Goal: Task Accomplishment & Management: Use online tool/utility

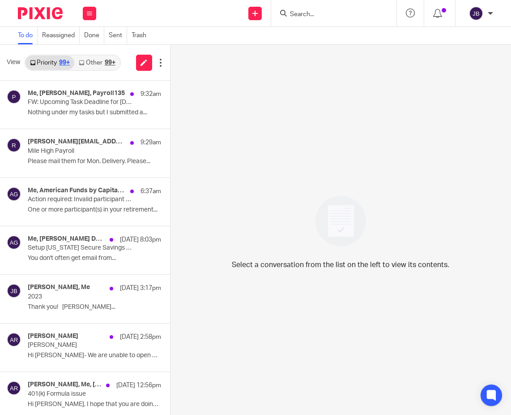
click at [23, 5] on div at bounding box center [37, 13] width 74 height 26
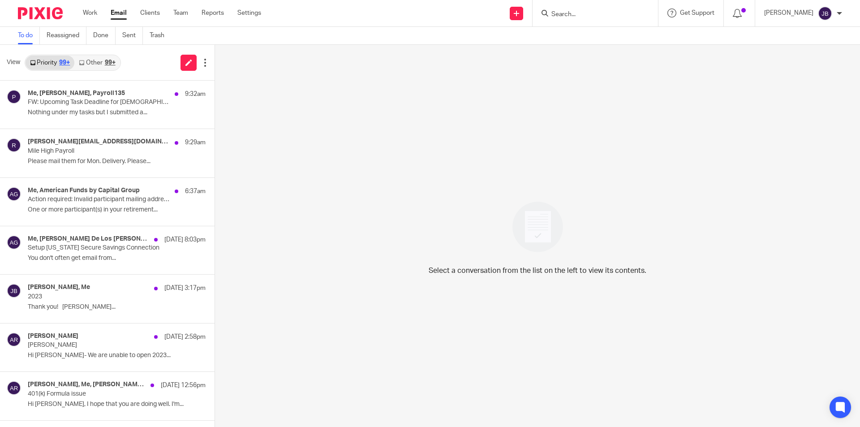
click at [82, 10] on div "Work Email Clients Team Reports Settings Work Email Clients Team Reports Settin…" at bounding box center [174, 13] width 201 height 26
click at [89, 10] on link "Work" at bounding box center [90, 13] width 14 height 9
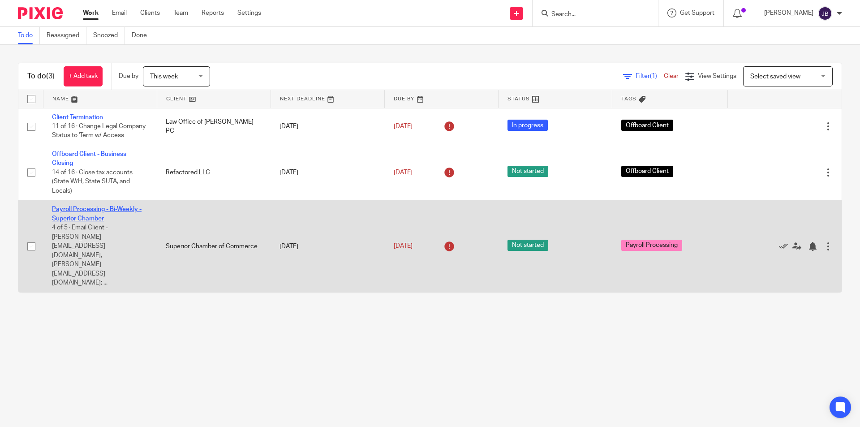
click at [92, 221] on link "Payroll Processing - Bi-Weekly - Superior Chamber" at bounding box center [97, 213] width 90 height 15
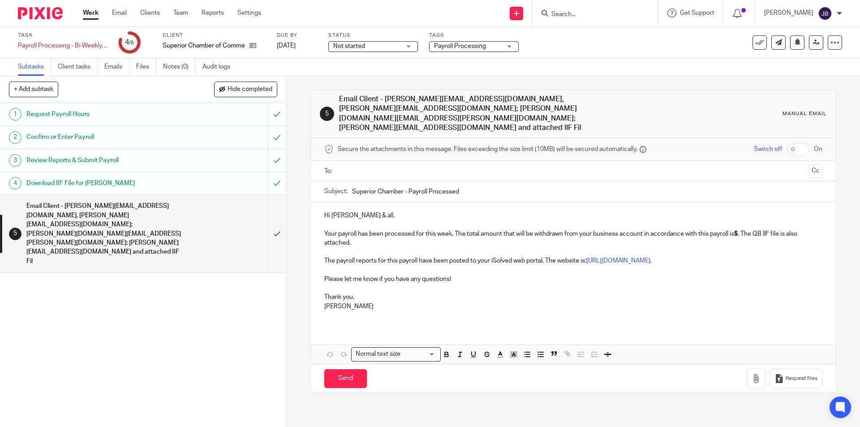
click at [387, 166] on input "text" at bounding box center [573, 171] width 464 height 10
click at [451, 163] on input "text" at bounding box center [610, 171] width 389 height 17
click at [537, 163] on input "text" at bounding box center [648, 171] width 314 height 17
click at [566, 163] on input "text" at bounding box center [685, 171] width 239 height 17
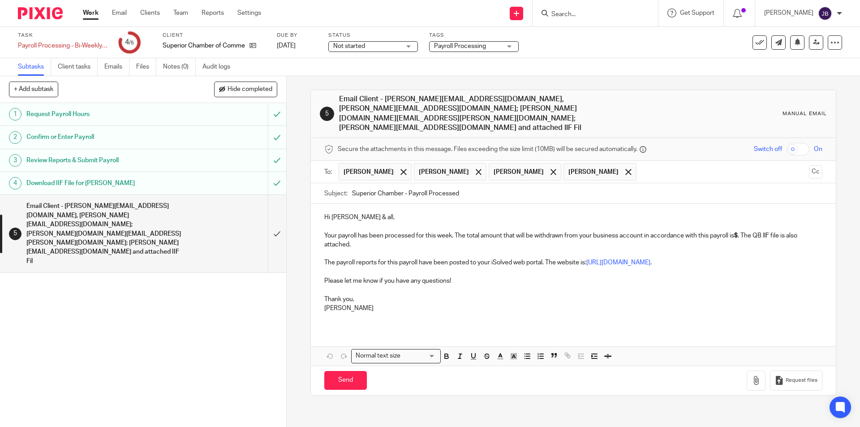
click at [319, 213] on div "Hi Renee & all, Your payroll has been processed for this week. The total amount…" at bounding box center [573, 266] width 524 height 125
click at [321, 218] on div "Hi Renee & all, Your payroll has been processed for this week. The total amount…" at bounding box center [573, 266] width 524 height 125
click at [412, 241] on strong "$" at bounding box center [410, 244] width 4 height 6
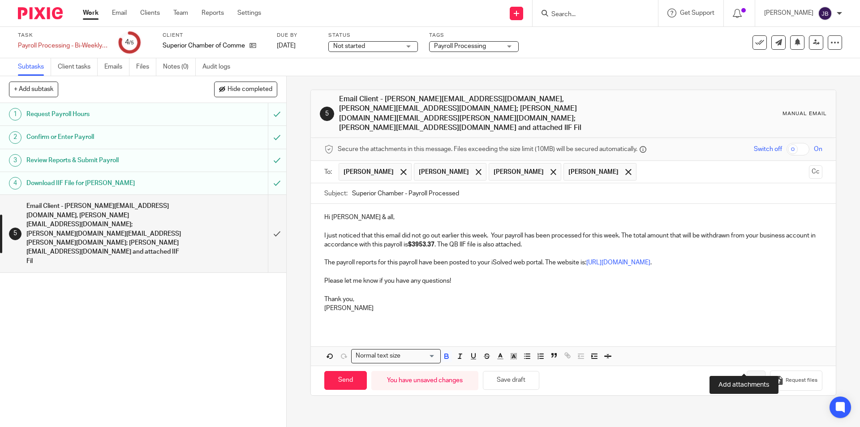
click at [751, 376] on icon "button" at bounding box center [755, 380] width 9 height 9
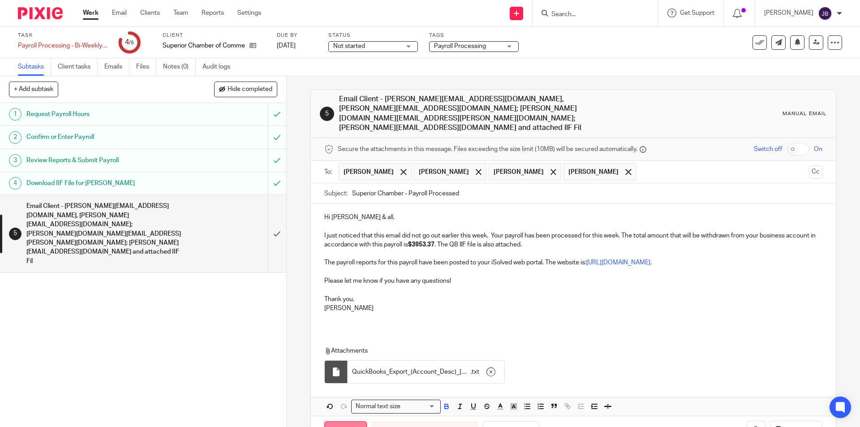
click at [351, 421] on input "Send" at bounding box center [345, 430] width 43 height 19
type input "Sent"
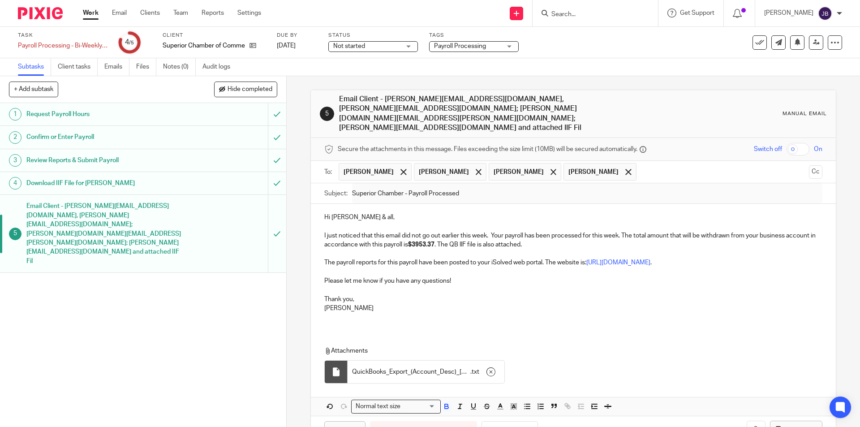
click at [93, 16] on link "Work" at bounding box center [91, 13] width 16 height 9
